Goal: Information Seeking & Learning: Learn about a topic

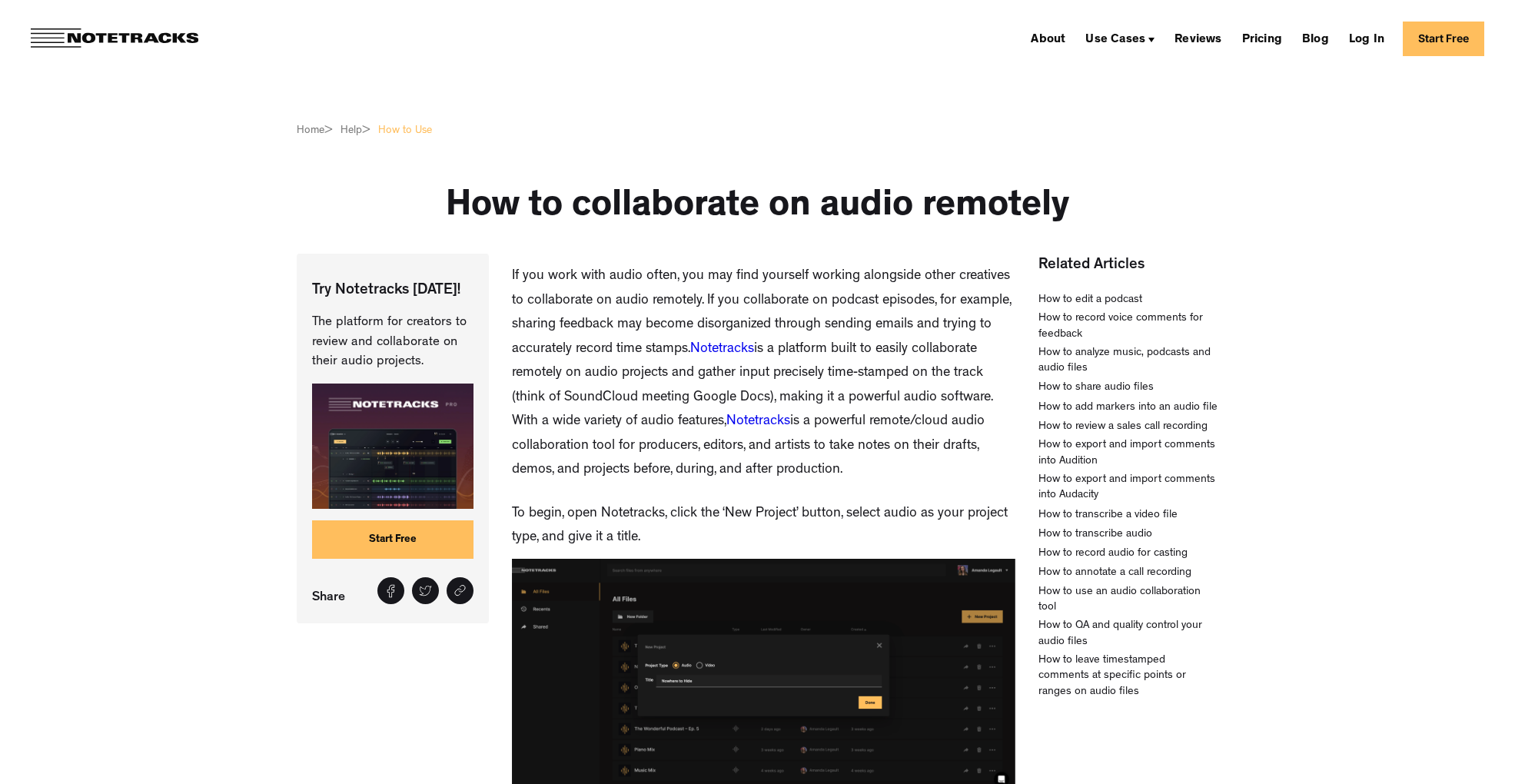
click at [176, 37] on img at bounding box center [114, 38] width 167 height 20
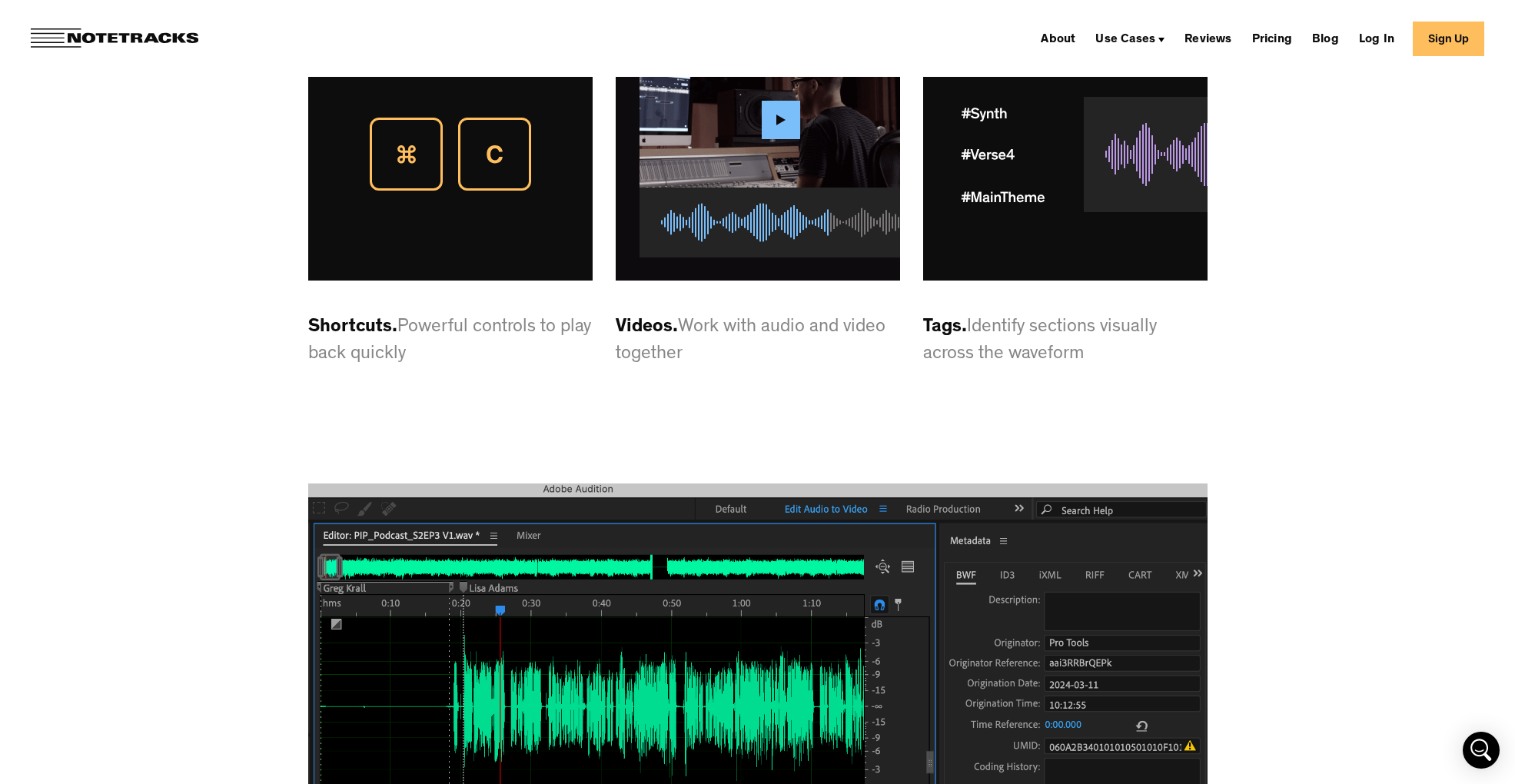
scroll to position [4085, 0]
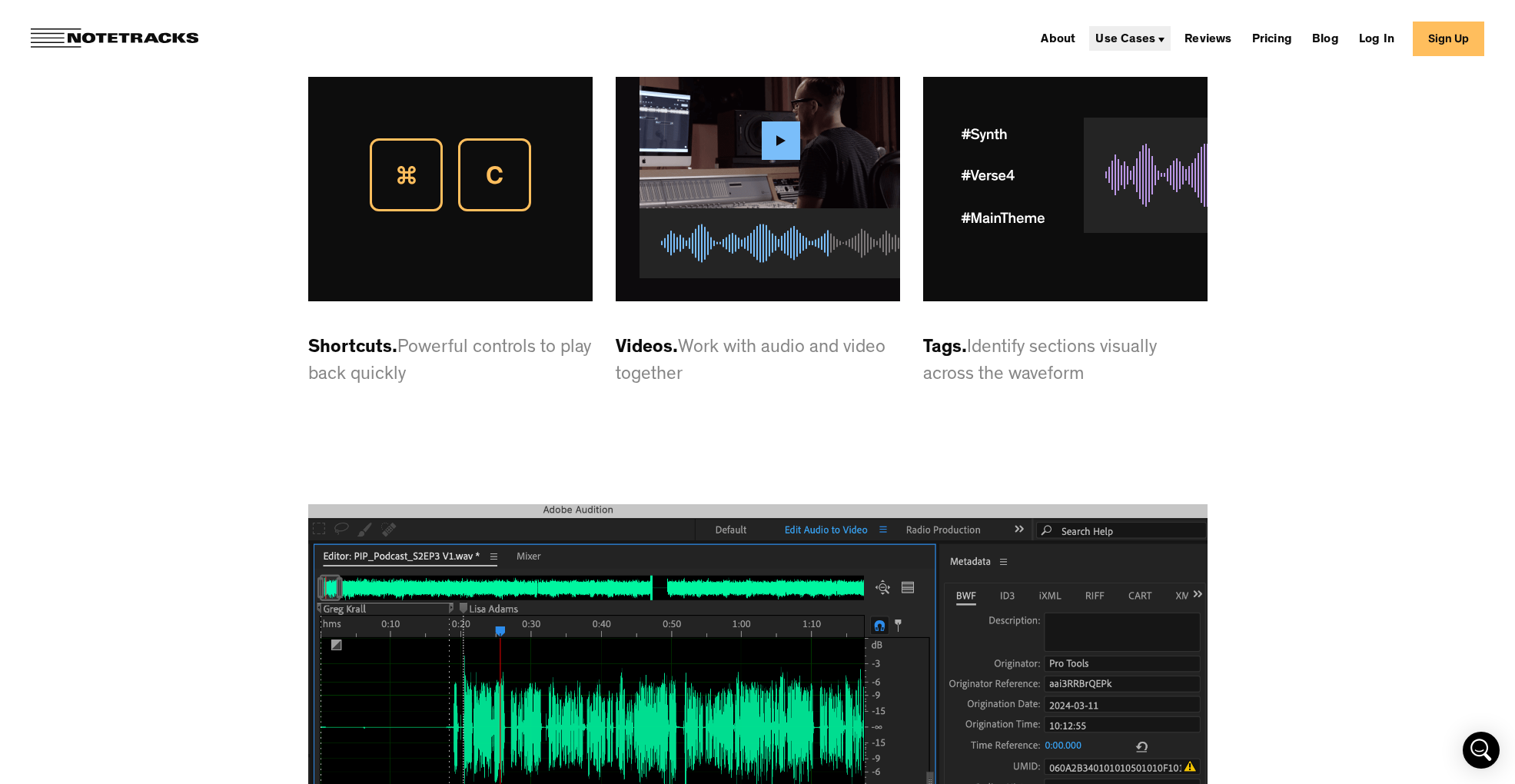
click at [1136, 36] on div "Use Cases" at bounding box center [1124, 40] width 60 height 12
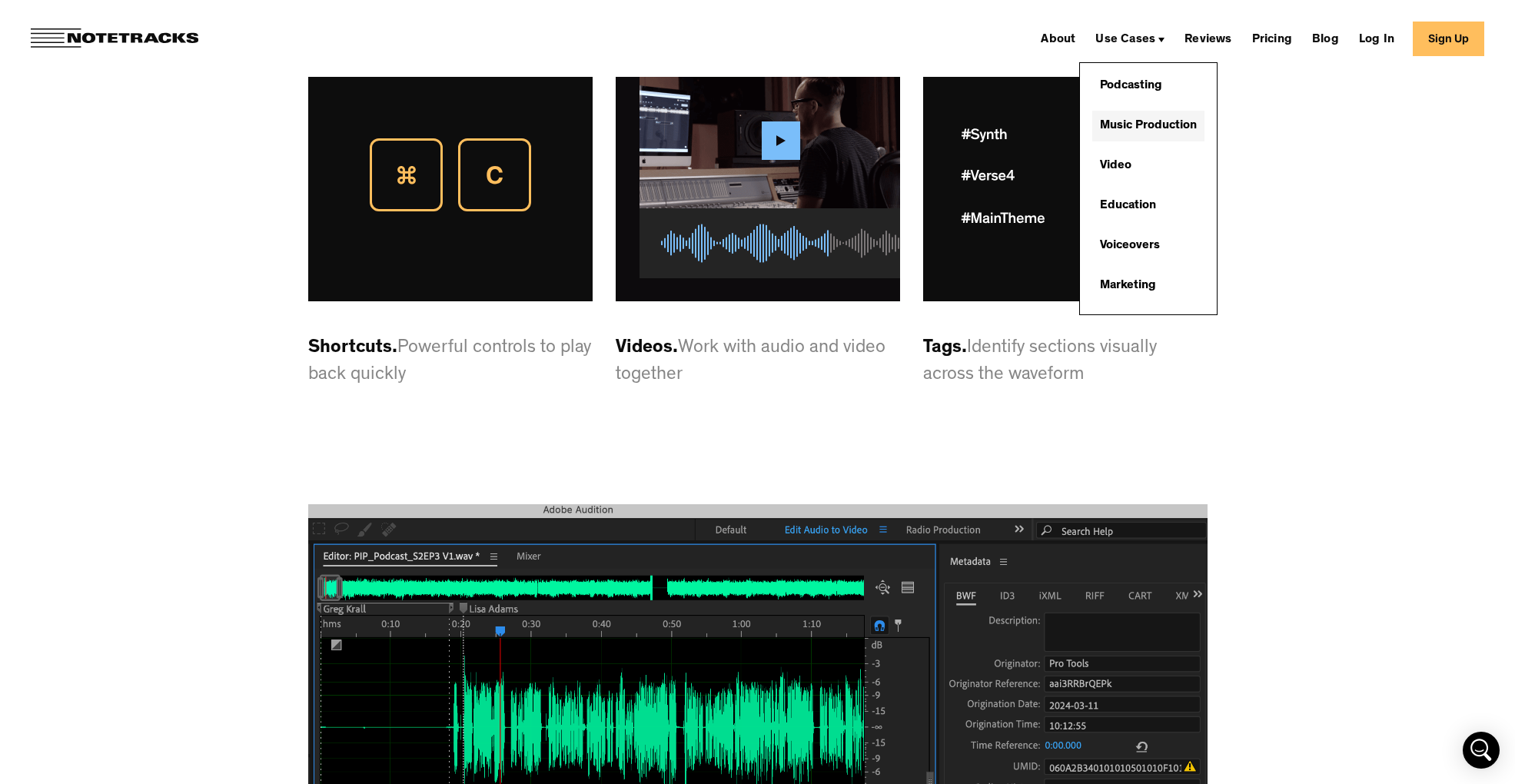
click at [1139, 122] on link "Music Production" at bounding box center [1148, 126] width 113 height 31
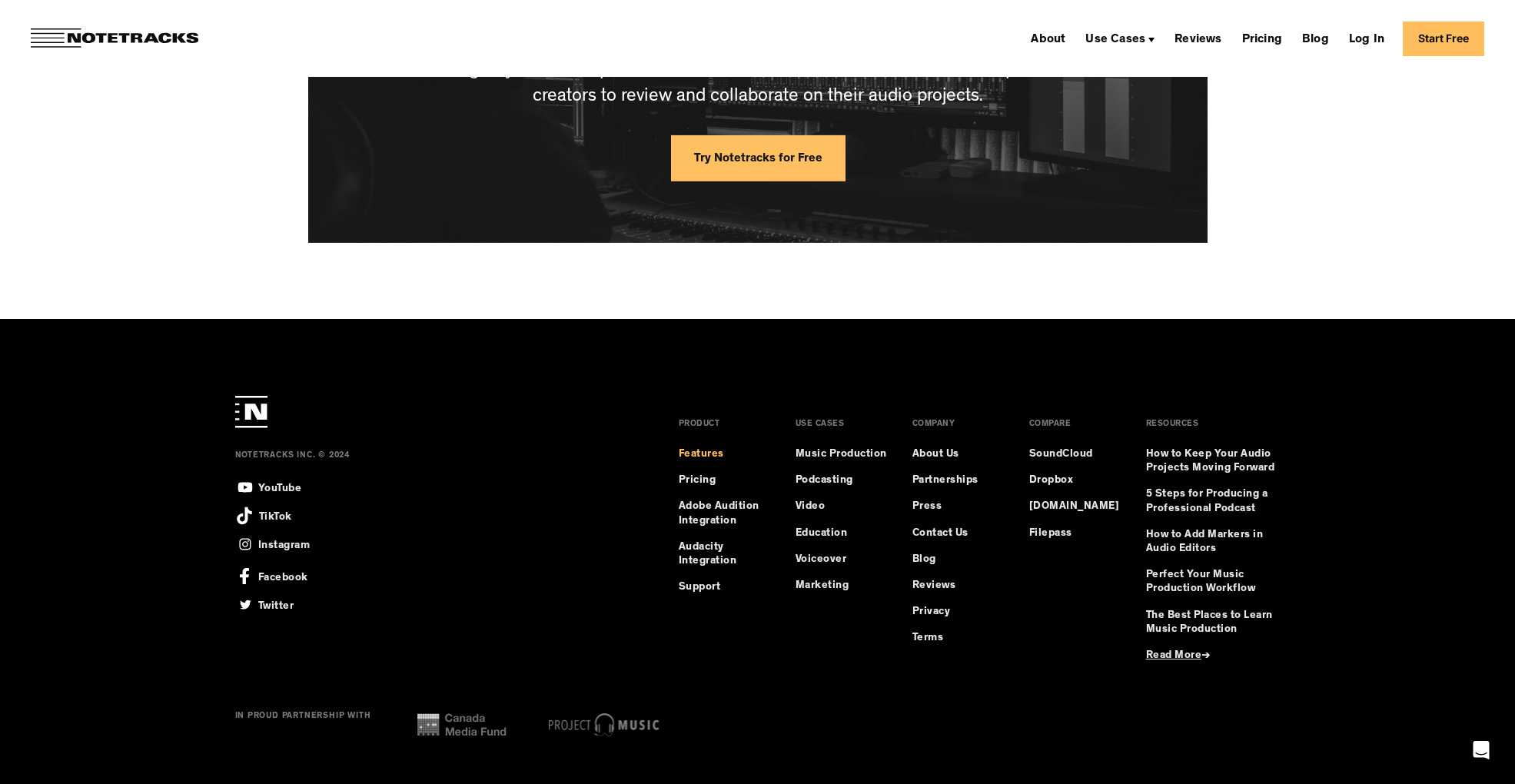
scroll to position [4158, 0]
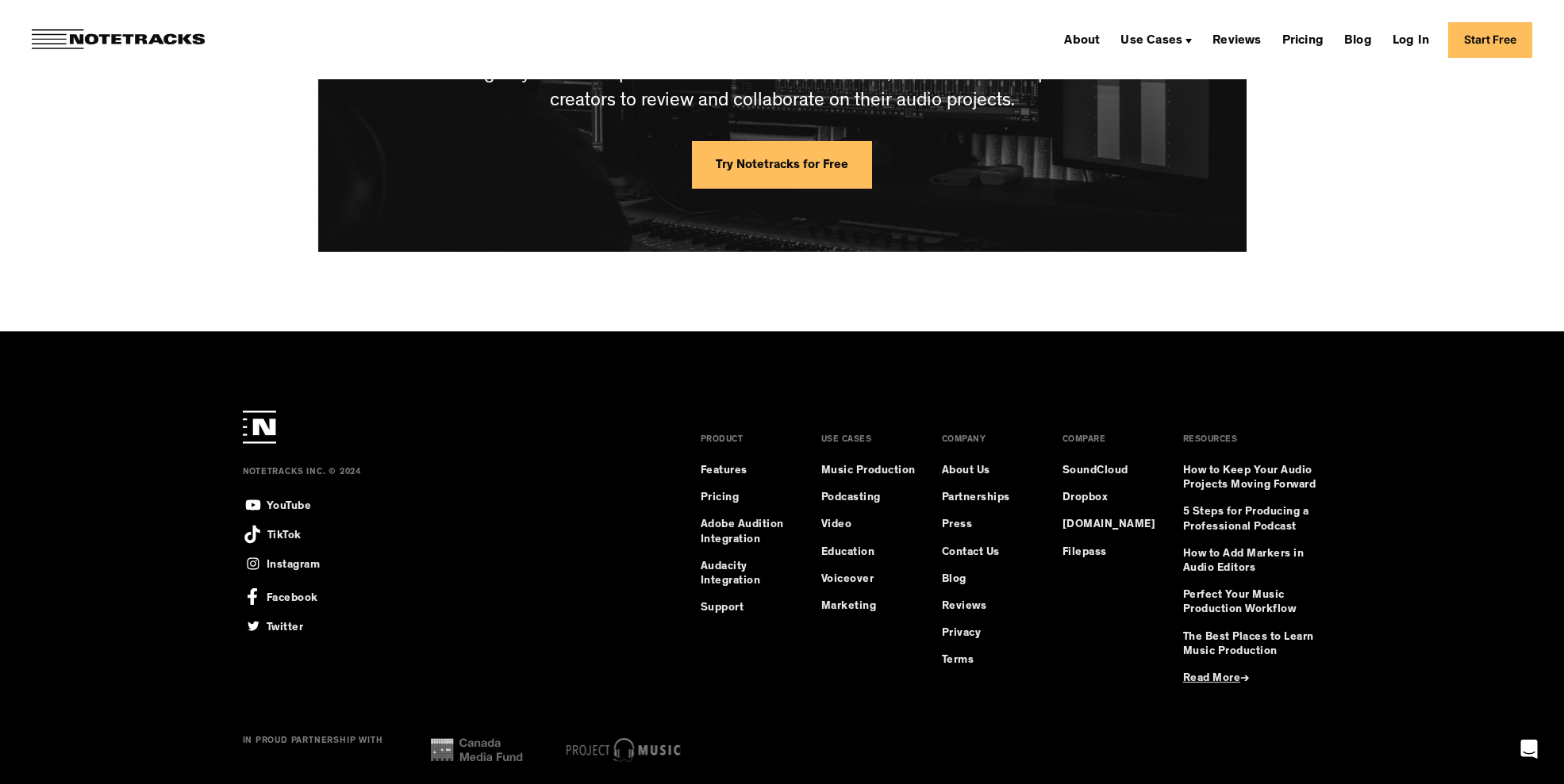
click at [866, 686] on div "USE CASES Music Production Podcasting Video Education Voiceover Marketing" at bounding box center [869, 554] width 95 height 288
click at [724, 491] on link "Pricing" at bounding box center [719, 498] width 39 height 14
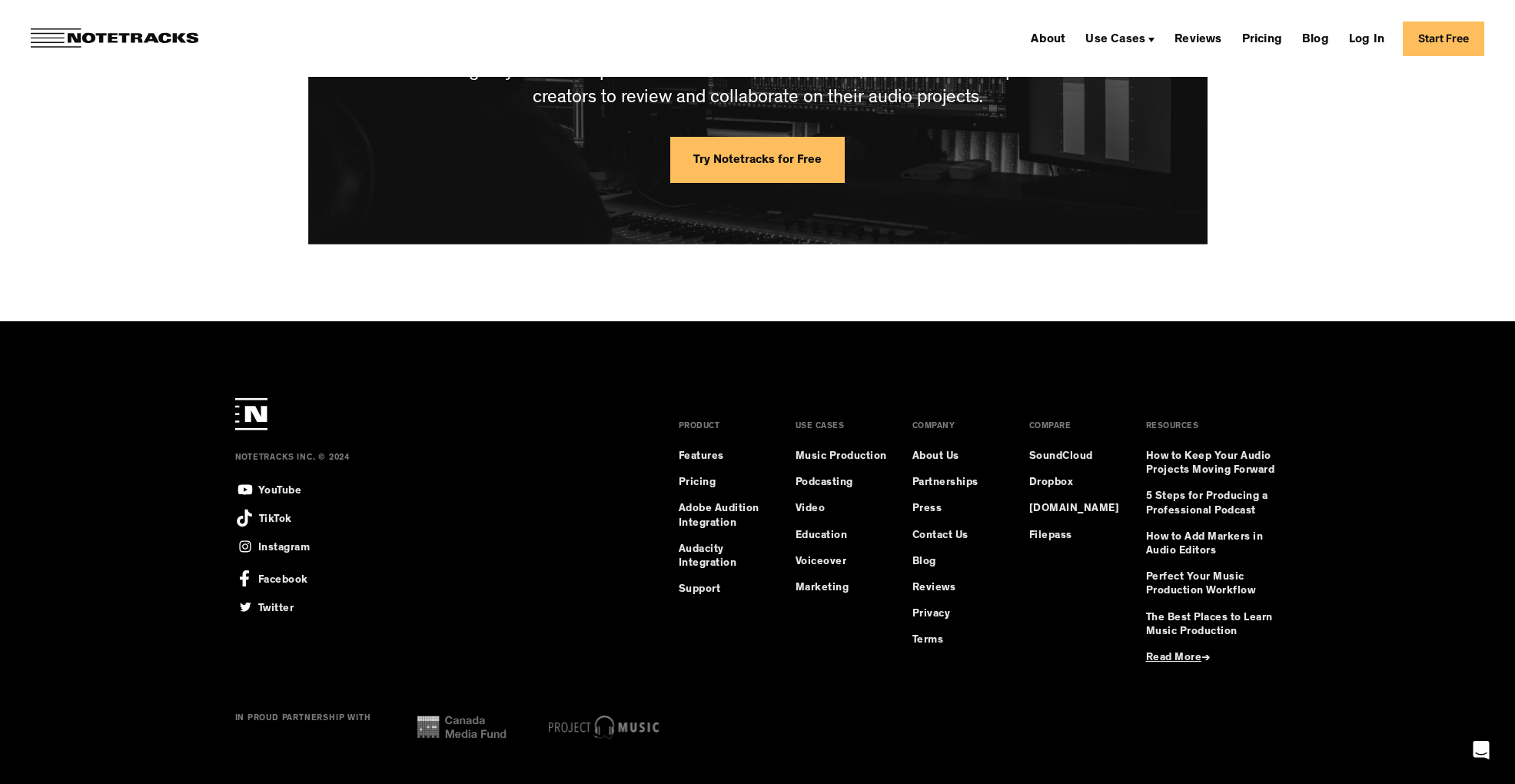
click at [134, 37] on img at bounding box center [114, 38] width 167 height 20
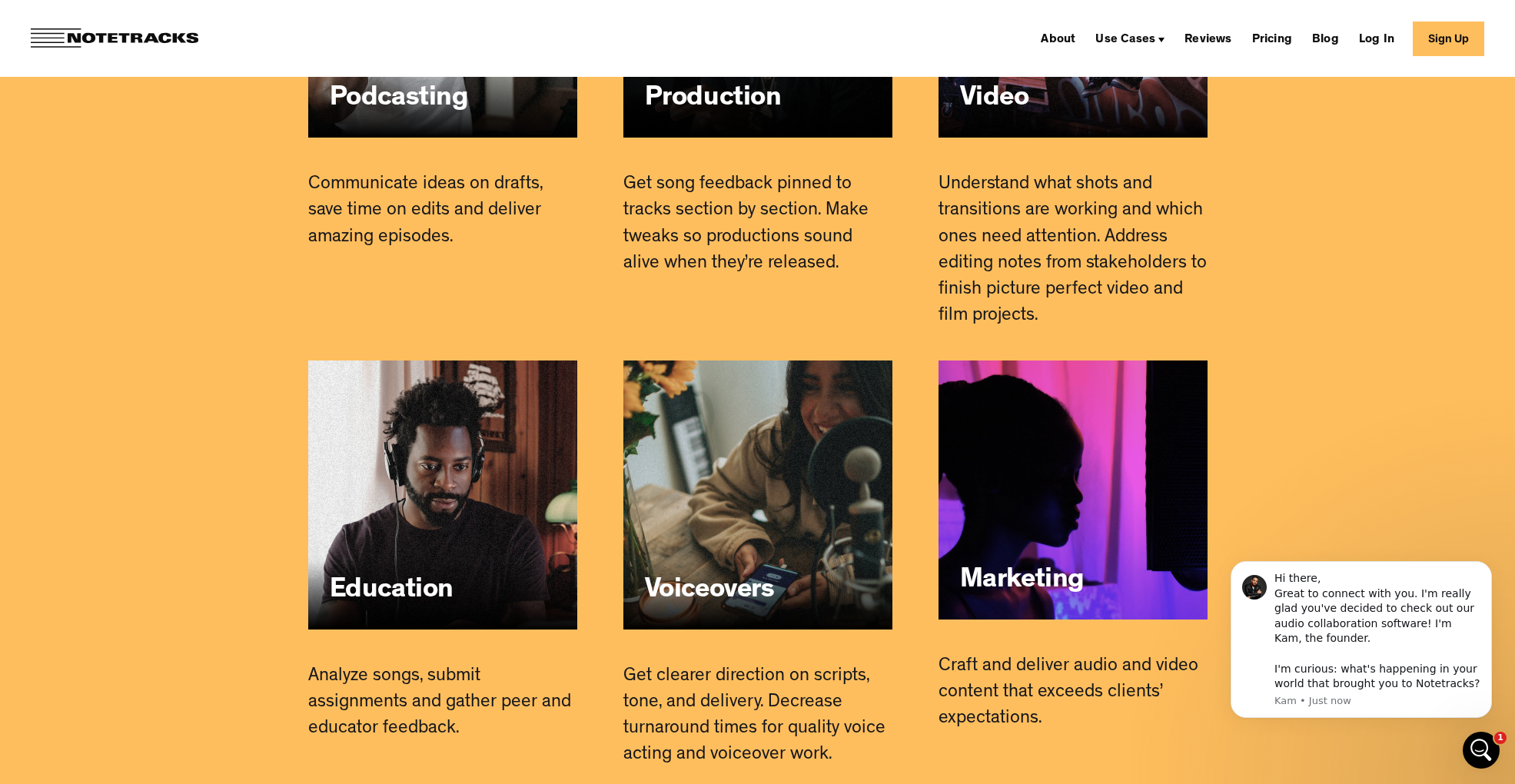
scroll to position [10027, 0]
